Goal: Information Seeking & Learning: Compare options

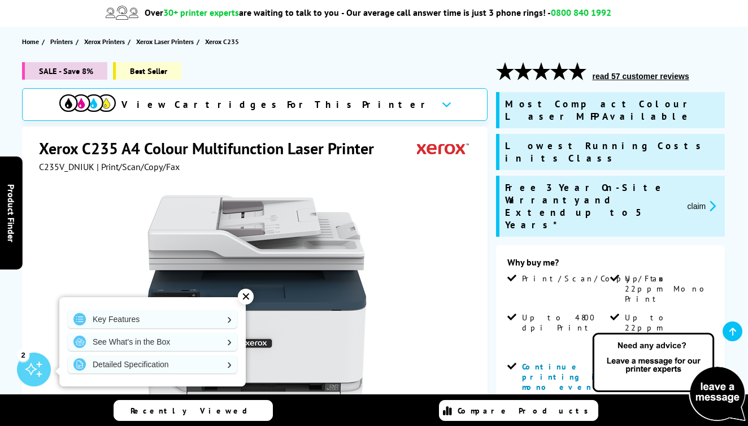
scroll to position [98, 0]
click at [442, 106] on icon at bounding box center [447, 104] width 10 height 6
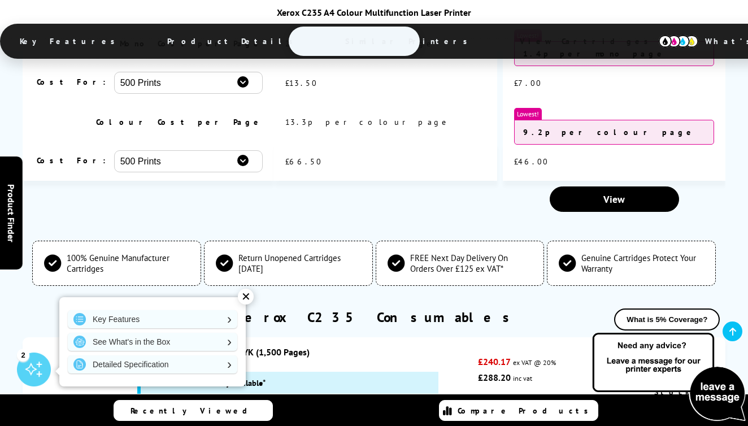
scroll to position [4184, 0]
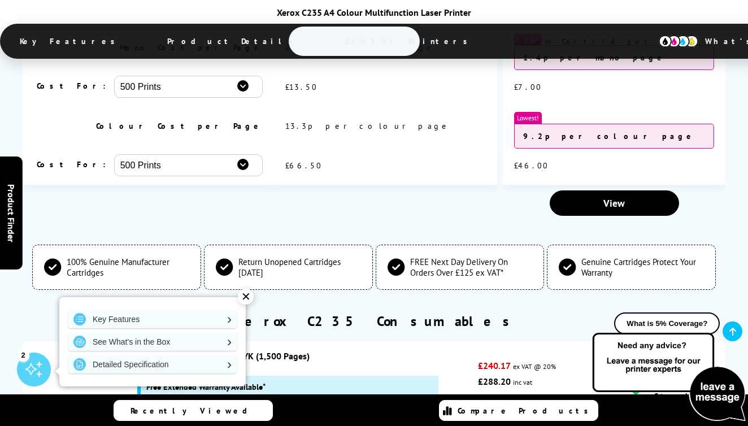
click at [346, 422] on link "Xerox High Capacity Toner Value Pack CMY (2,500 Pages) K (3,000 Pages)" at bounding box center [280, 427] width 286 height 11
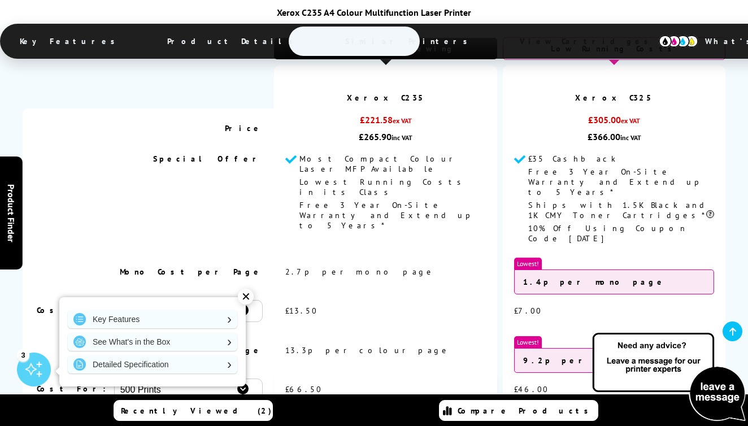
scroll to position [4034, 0]
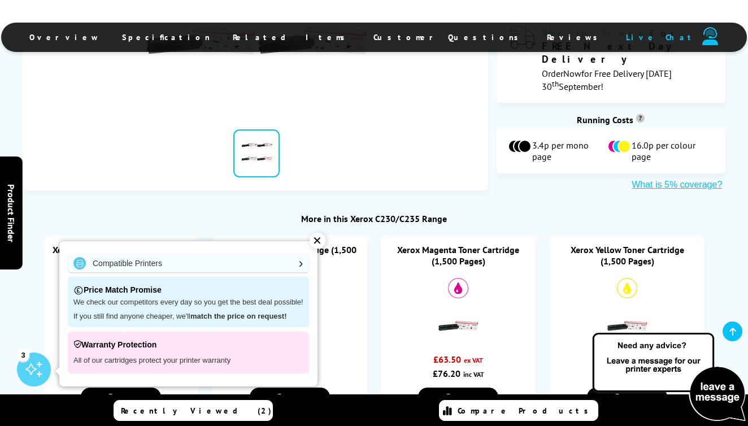
scroll to position [452, 0]
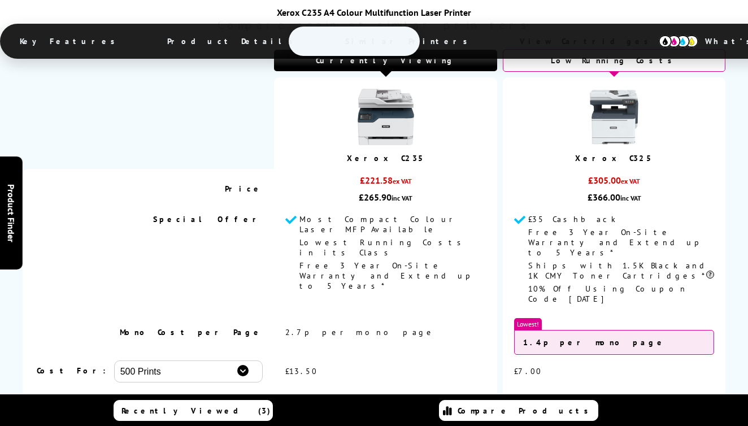
scroll to position [4034, 0]
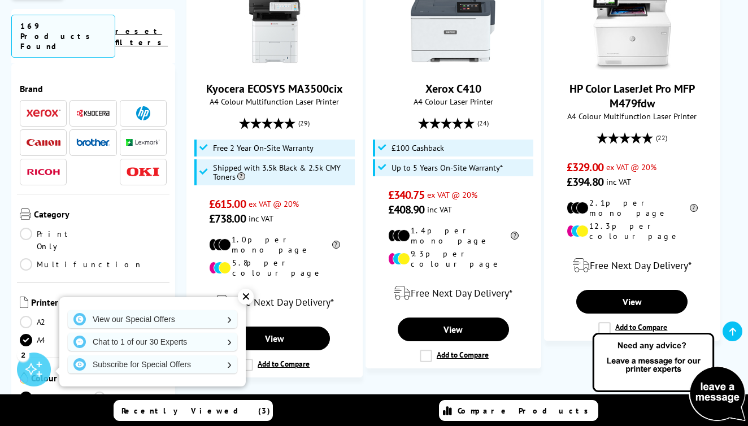
scroll to position [1717, 0]
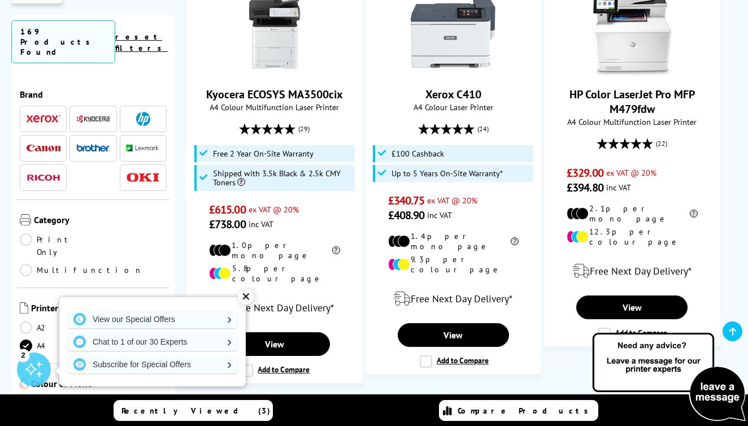
click at [103, 264] on link "Multifunction" at bounding box center [81, 270] width 123 height 12
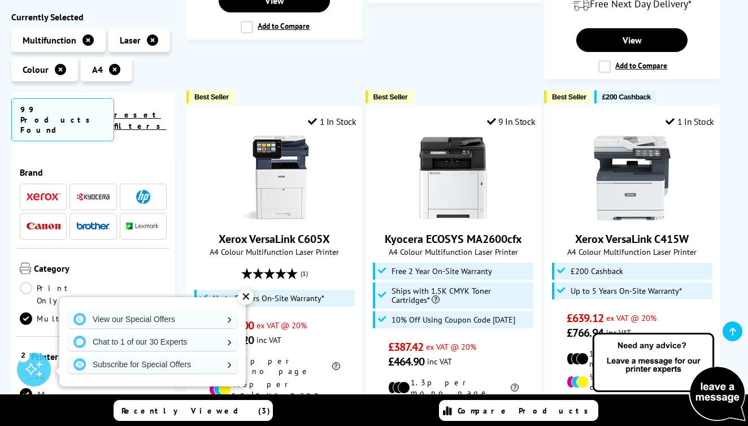
scroll to position [1, 0]
click at [158, 189] on span at bounding box center [143, 196] width 34 height 14
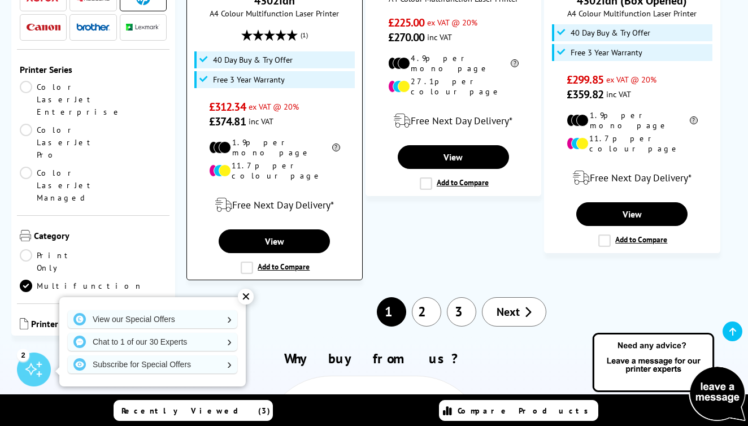
scroll to position [1814, 0]
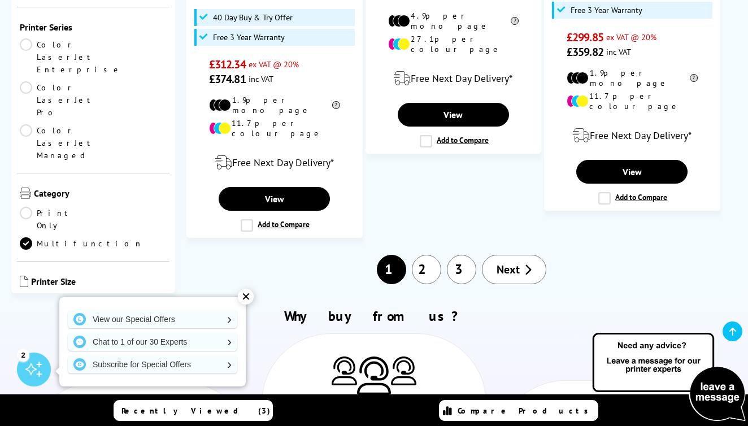
click at [425, 255] on link "2" at bounding box center [426, 269] width 29 height 29
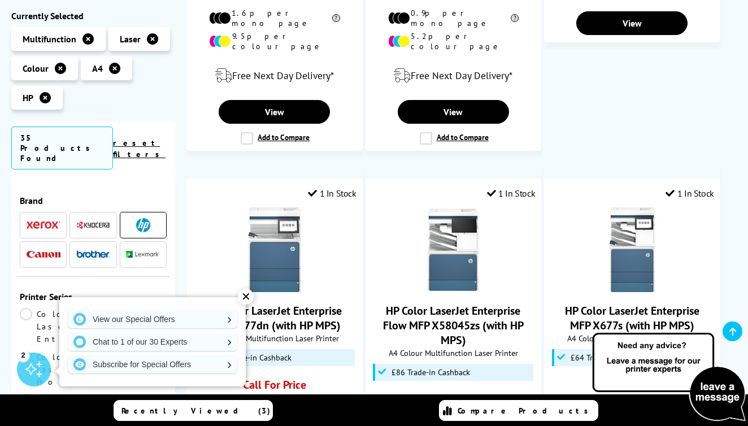
scroll to position [1393, 0]
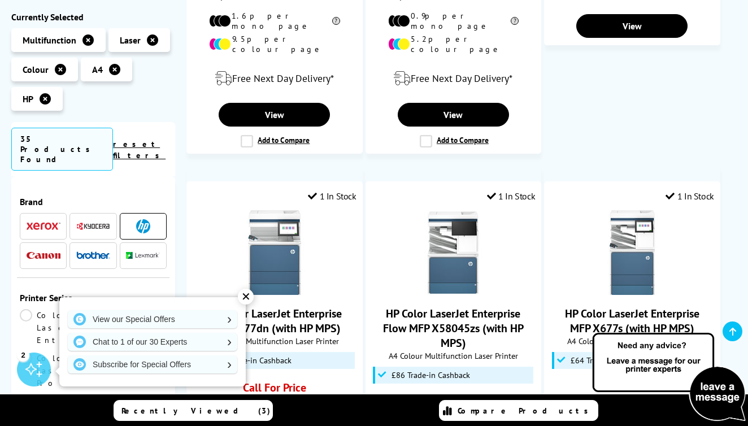
click at [45, 252] on img at bounding box center [44, 255] width 34 height 7
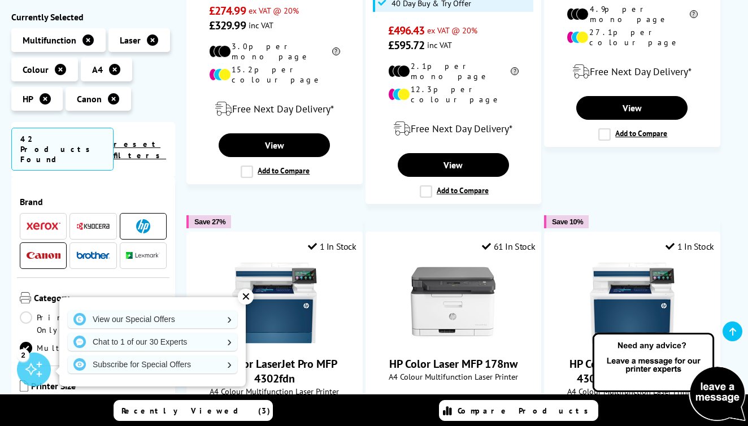
click at [159, 213] on li at bounding box center [143, 226] width 47 height 27
click at [145, 219] on img at bounding box center [143, 226] width 14 height 14
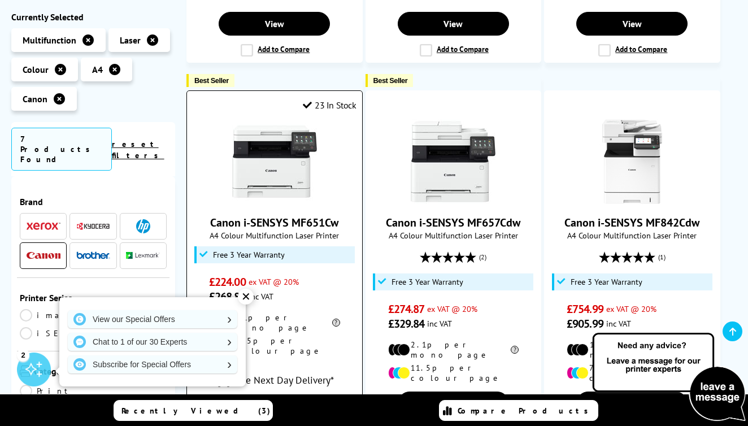
scroll to position [574, 0]
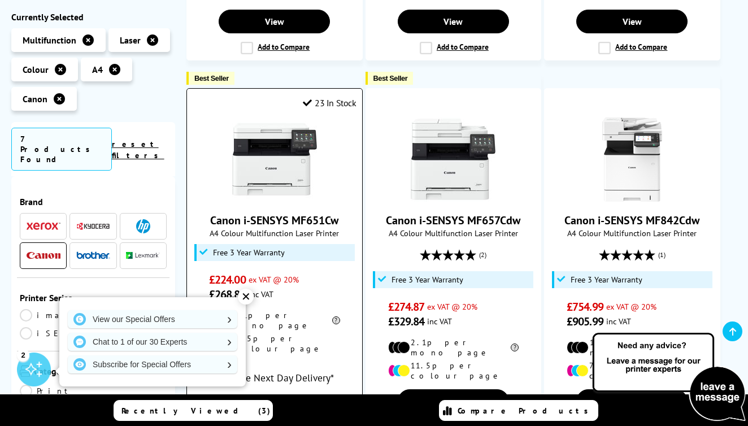
click at [299, 158] on img at bounding box center [274, 159] width 85 height 85
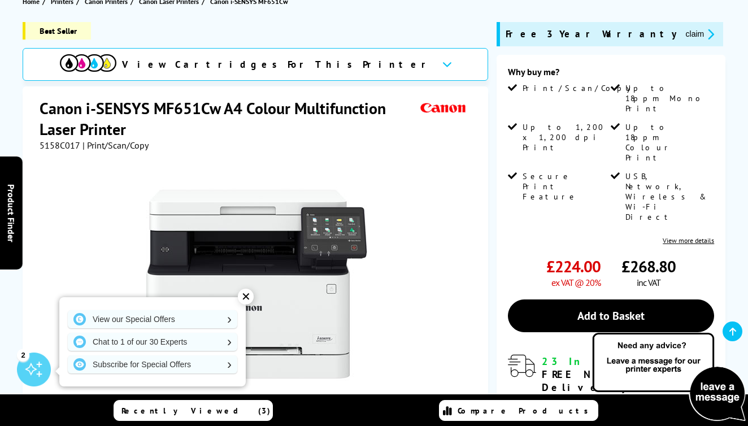
scroll to position [138, 0]
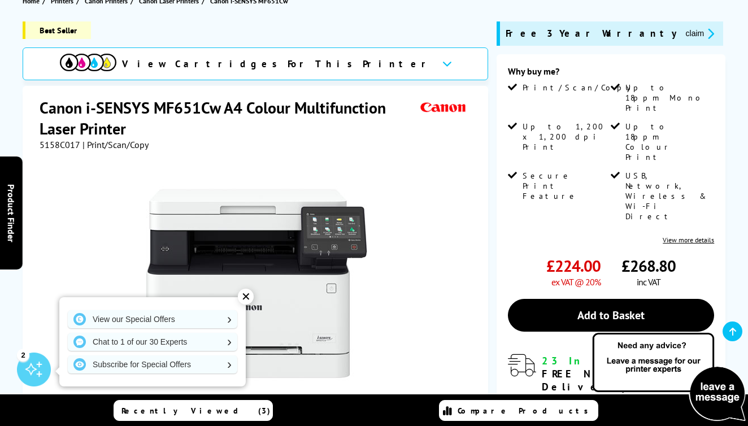
click at [695, 236] on link "View more details" at bounding box center [688, 240] width 51 height 8
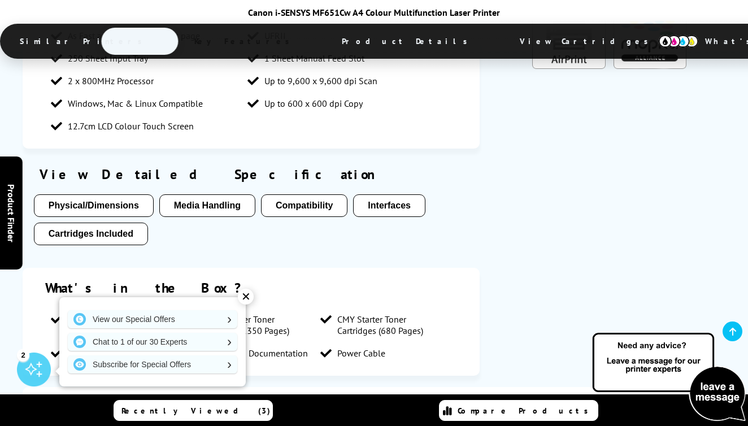
scroll to position [1747, 0]
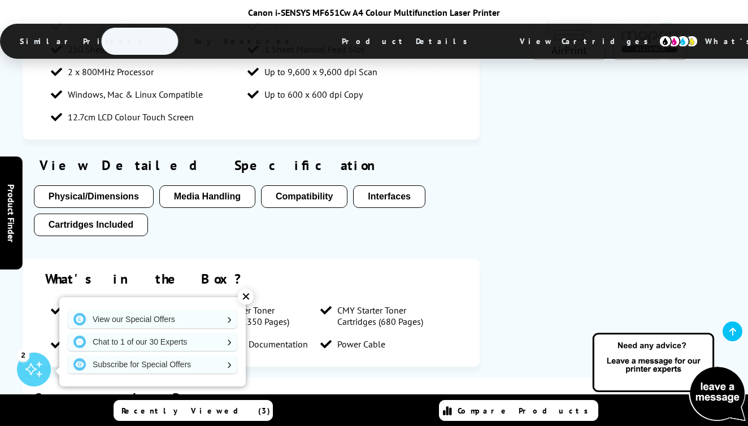
click at [115, 214] on button "Cartridges Included" at bounding box center [91, 225] width 114 height 23
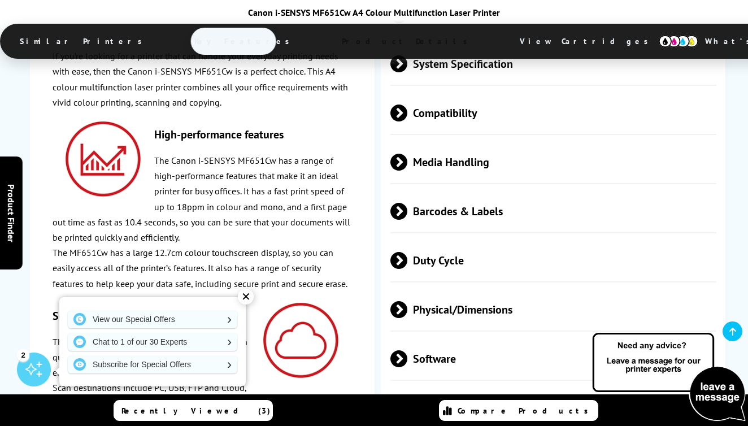
scroll to position [2844, 0]
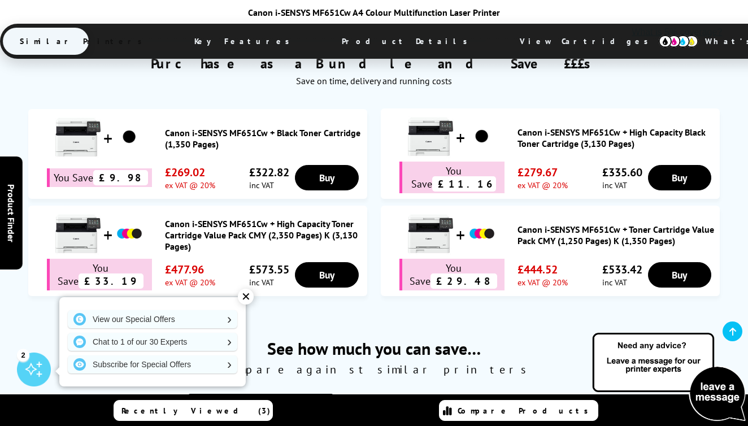
scroll to position [701, 0]
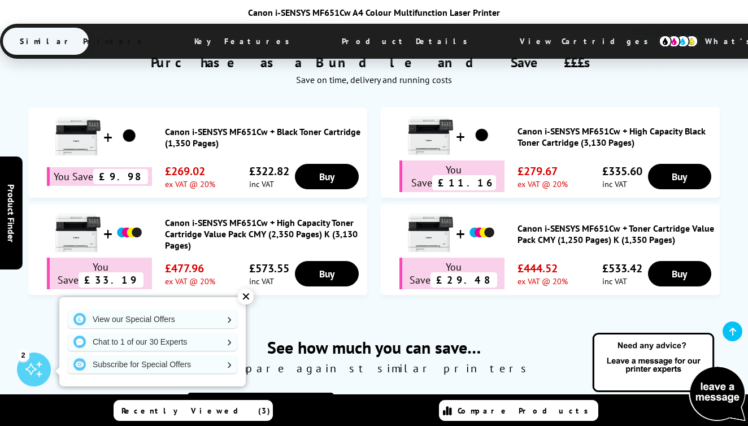
click at [310, 219] on link "Canon i-SENSYS MF651Cw + High Capacity Toner Cartridge Value Pack CMY (2,350 Pa…" at bounding box center [263, 234] width 197 height 34
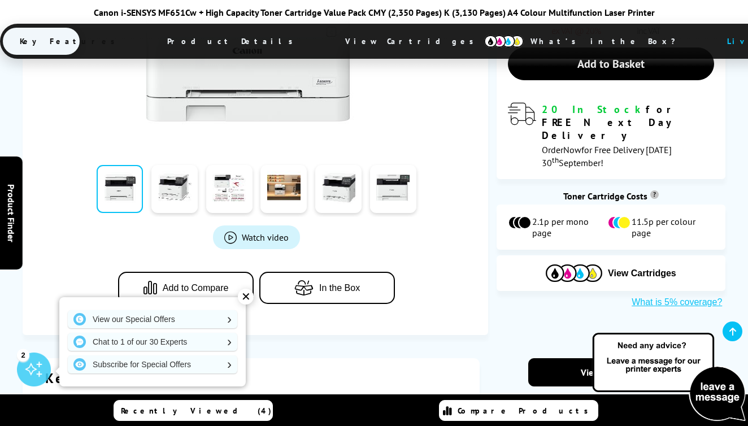
scroll to position [394, 0]
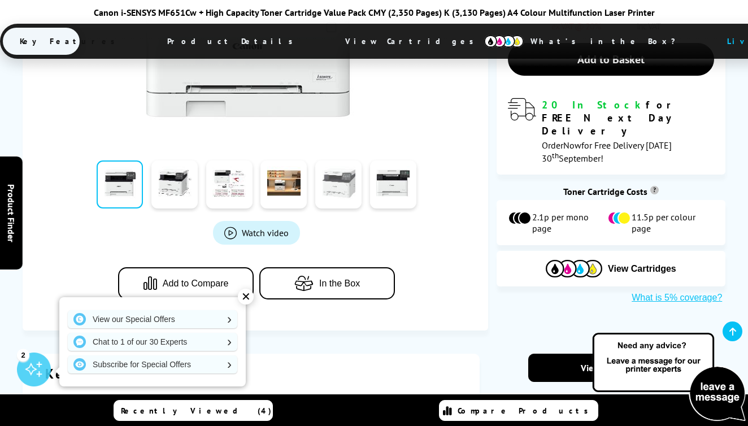
click at [329, 193] on link at bounding box center [338, 184] width 46 height 48
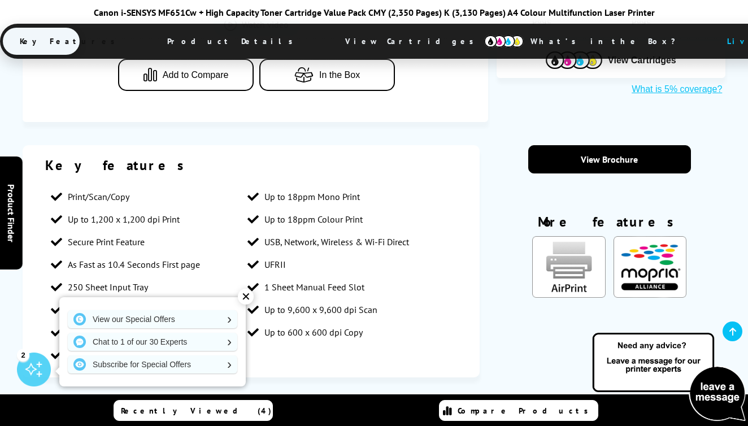
scroll to position [602, 0]
